Goal: Navigation & Orientation: Understand site structure

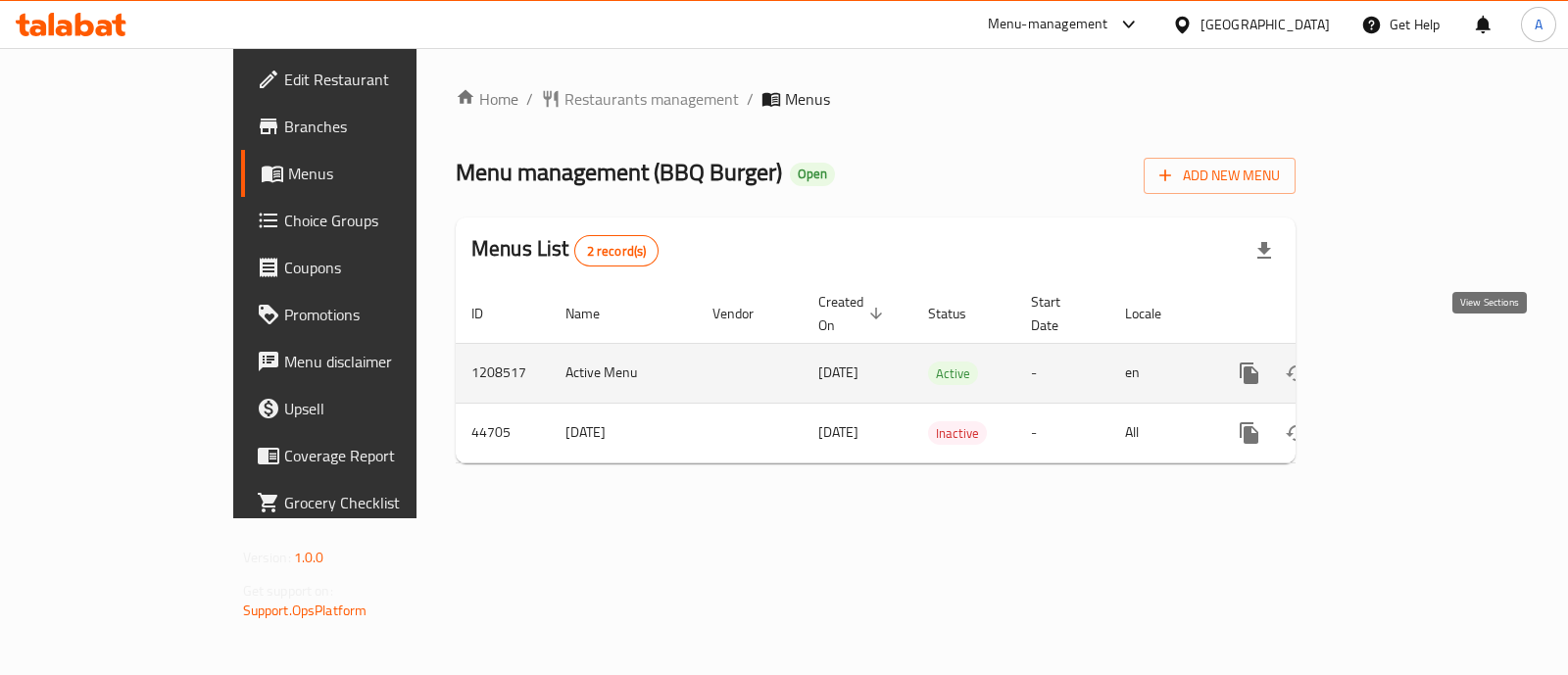
click at [1402, 362] on icon "enhanced table" at bounding box center [1390, 374] width 24 height 24
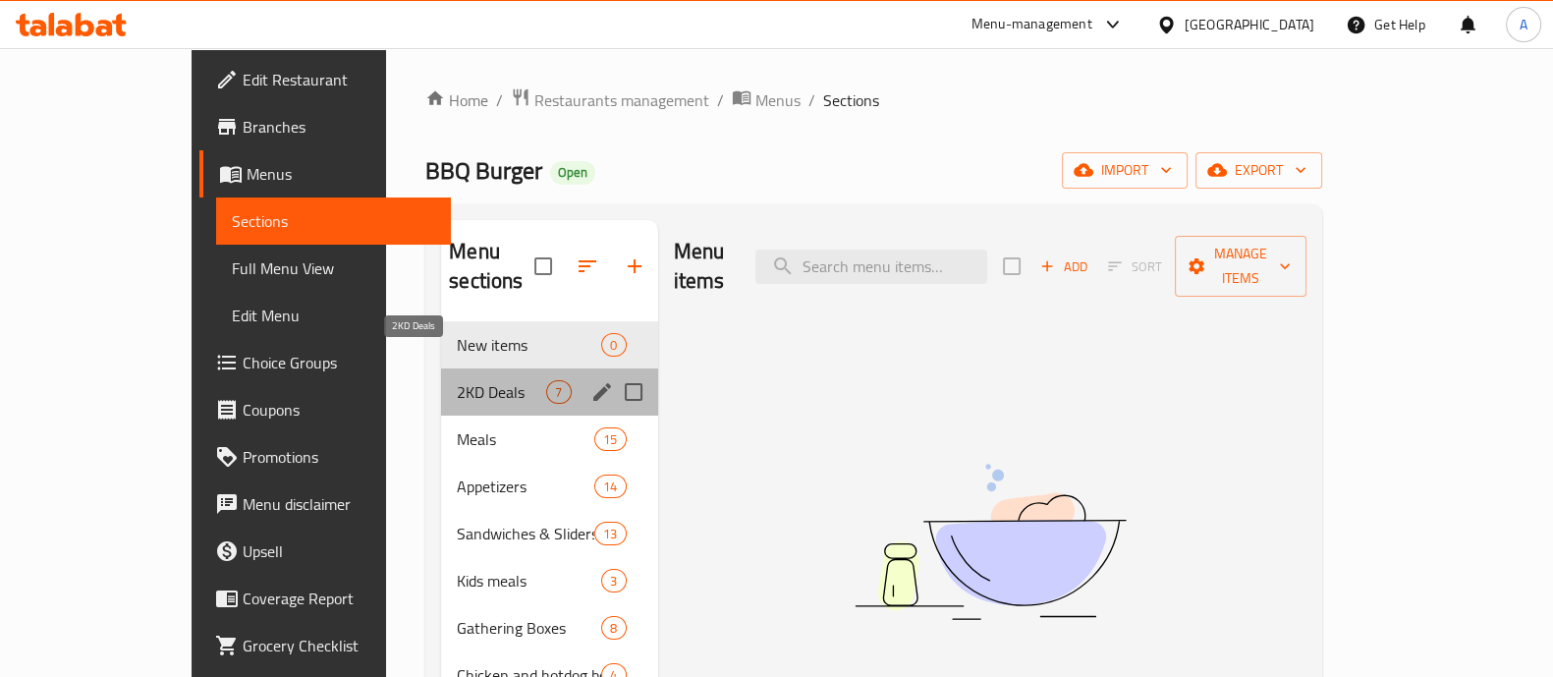
click at [457, 380] on span "2KD Deals" at bounding box center [501, 392] width 89 height 24
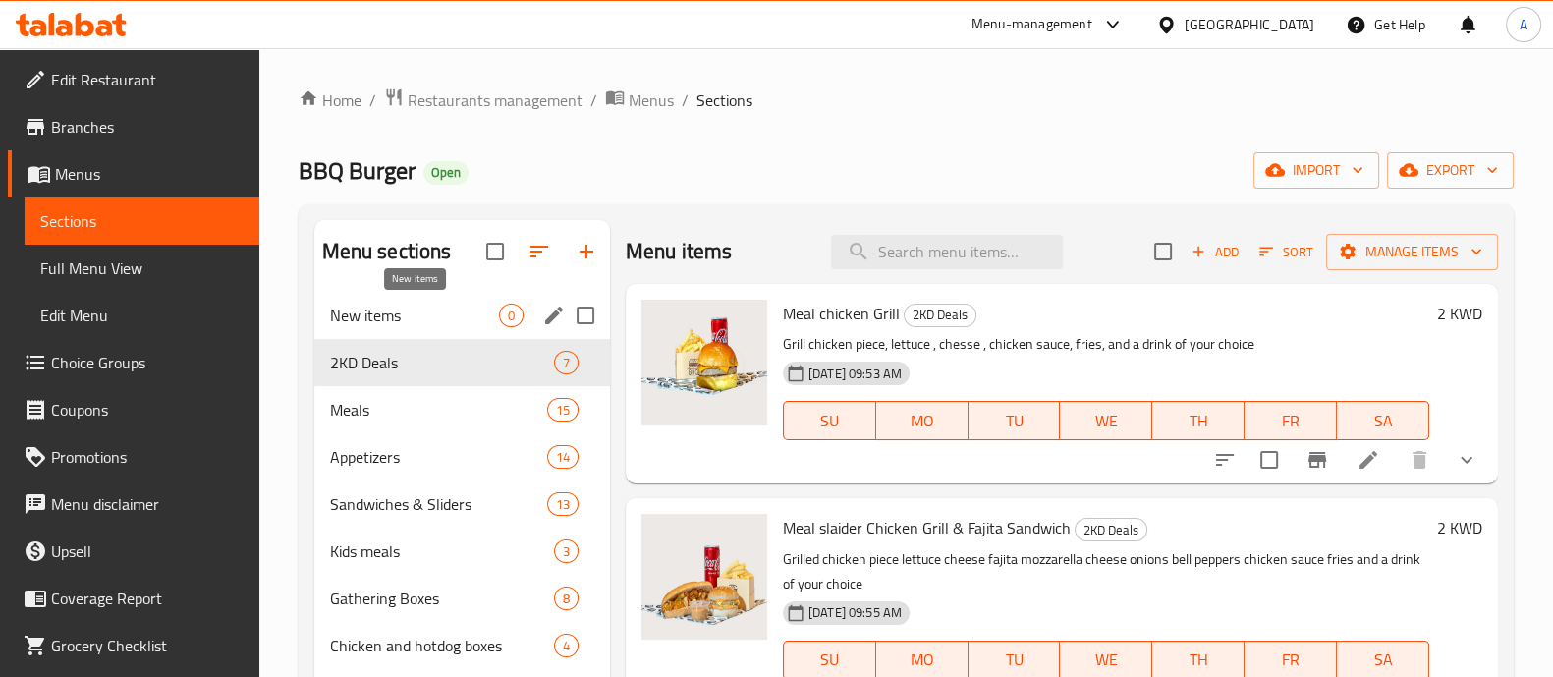
click at [418, 322] on span "New items" at bounding box center [414, 316] width 169 height 24
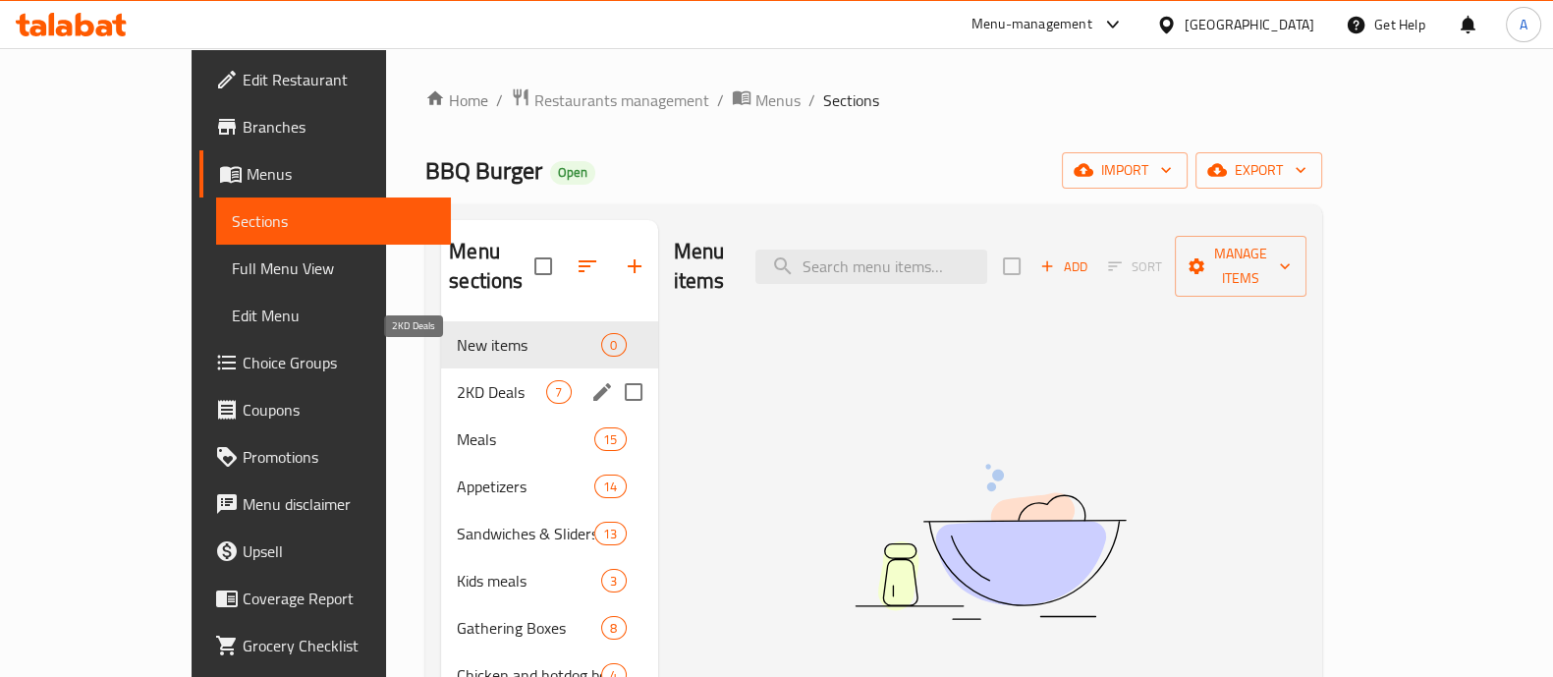
click at [457, 380] on span "2KD Deals" at bounding box center [501, 392] width 89 height 24
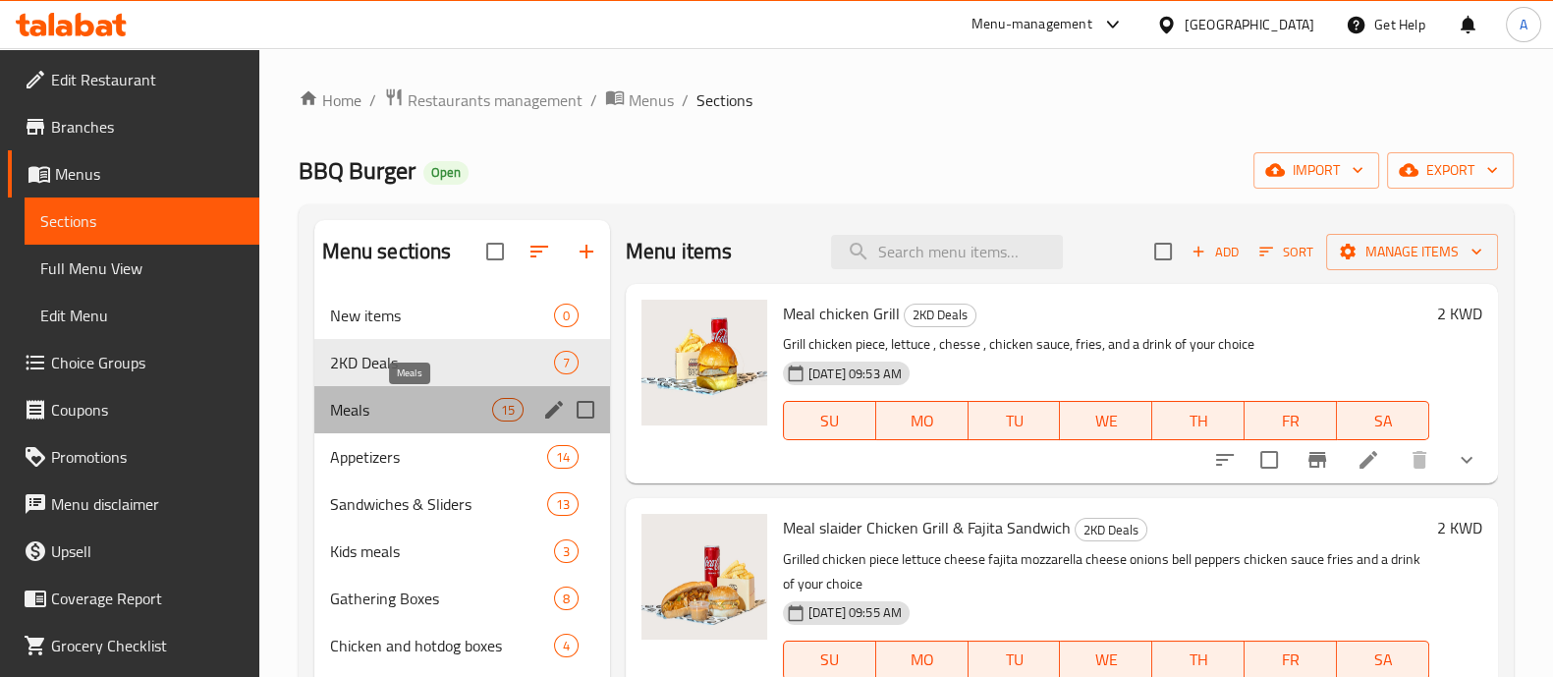
click at [420, 407] on span "Meals" at bounding box center [411, 410] width 162 height 24
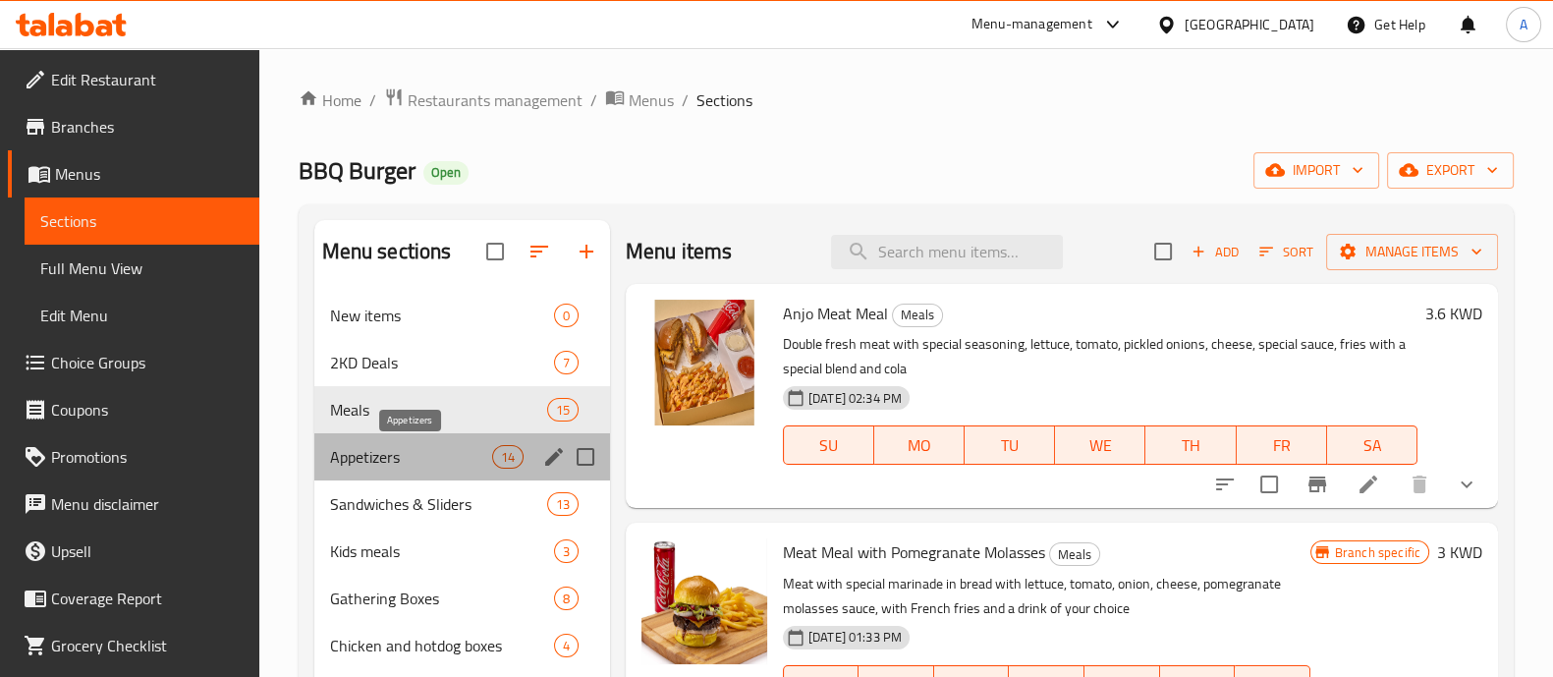
click at [423, 461] on span "Appetizers" at bounding box center [411, 457] width 162 height 24
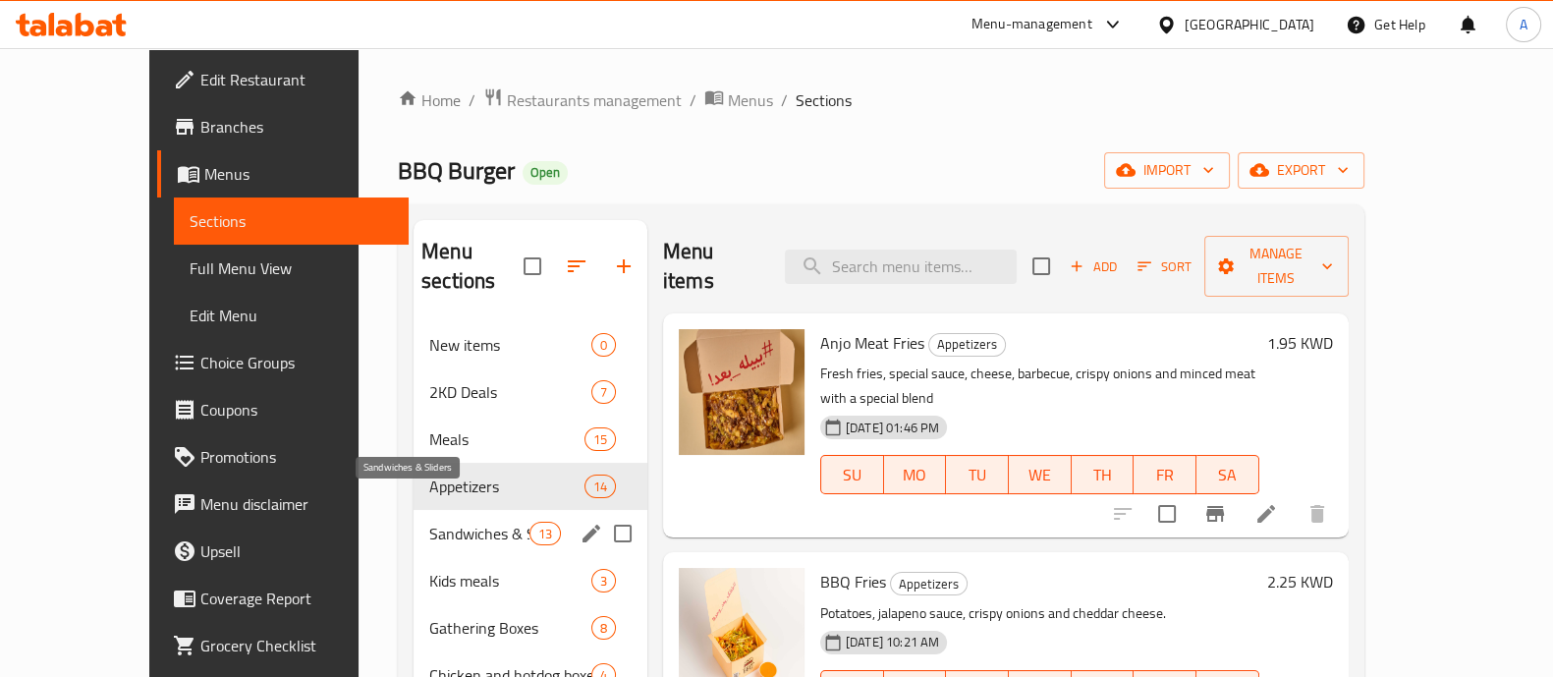
click at [429, 522] on span "Sandwiches & Sliders" at bounding box center [479, 534] width 100 height 24
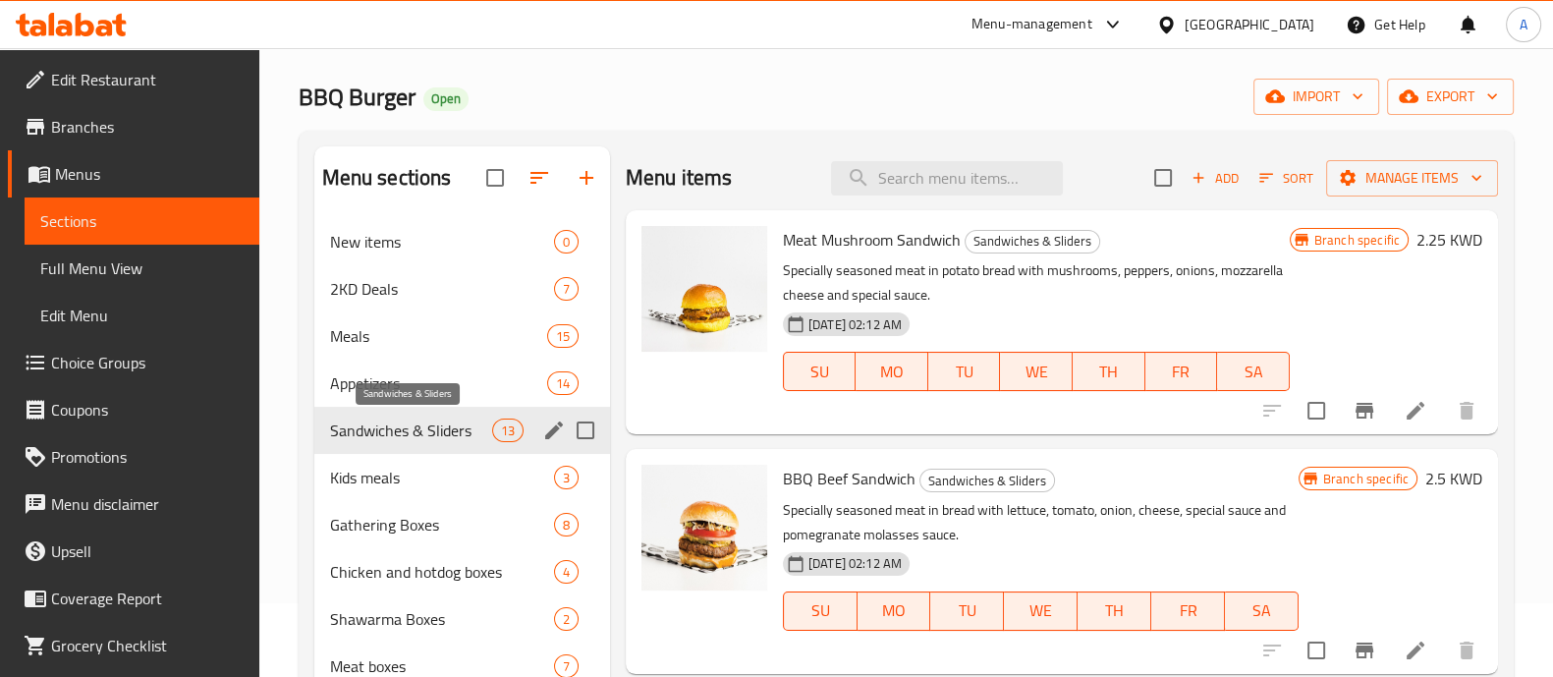
scroll to position [122, 0]
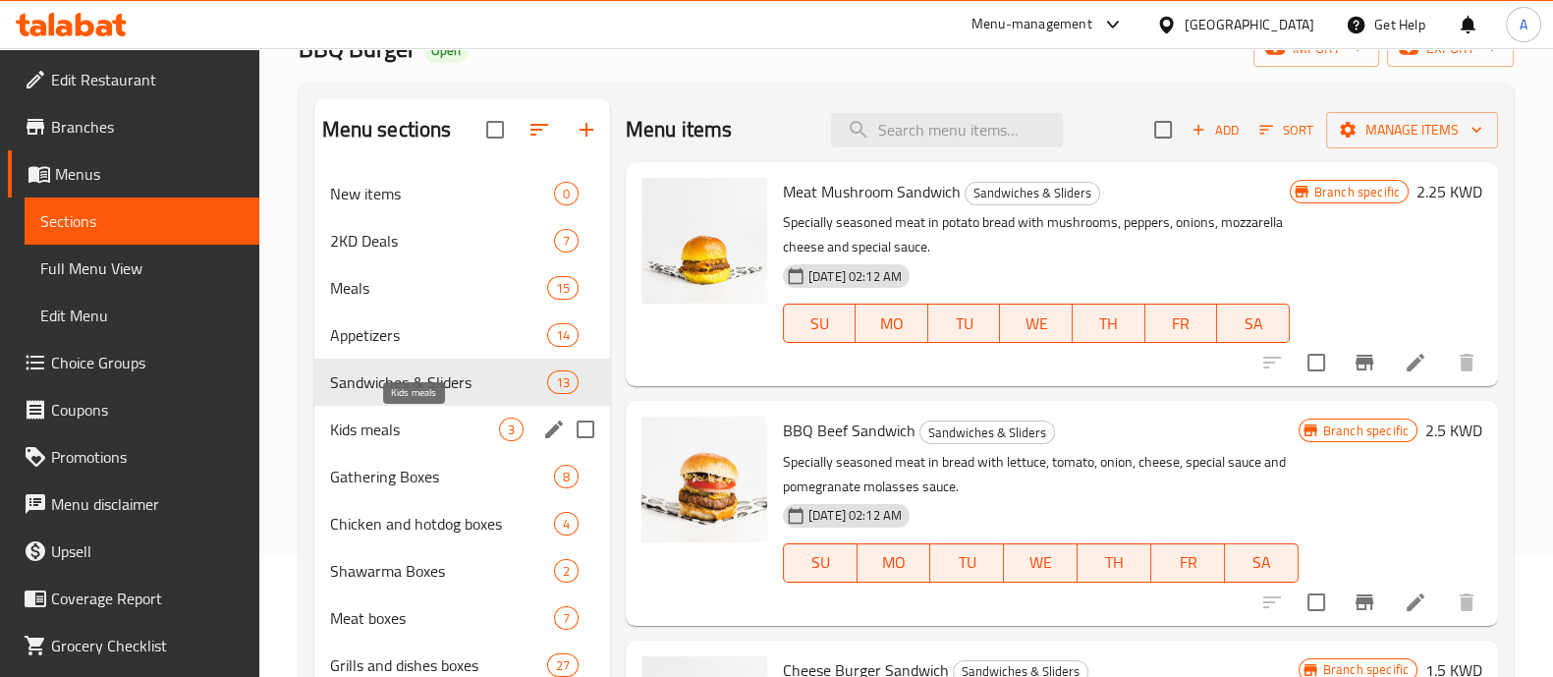
click at [427, 434] on span "Kids meals" at bounding box center [414, 430] width 169 height 24
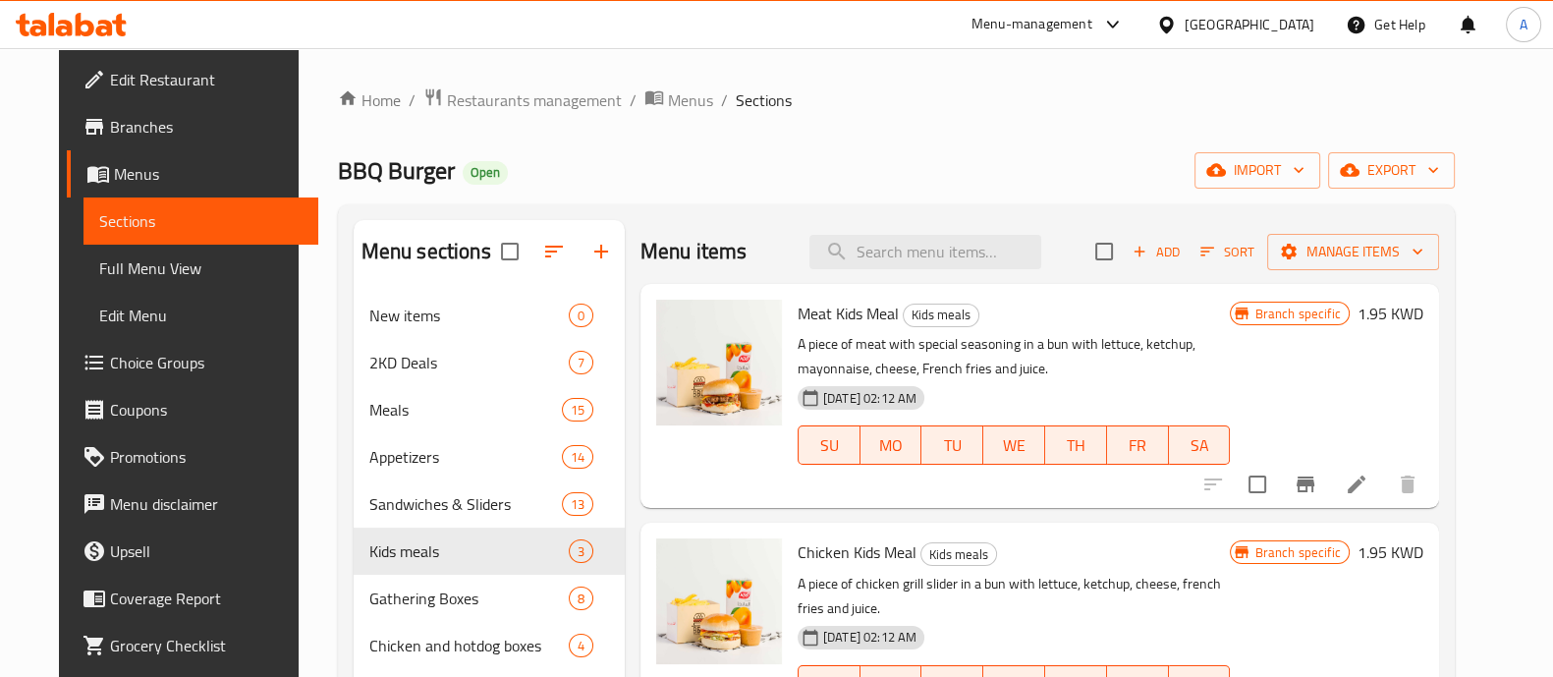
click at [93, 19] on icon at bounding box center [71, 25] width 111 height 24
